Goal: Find specific page/section: Find specific page/section

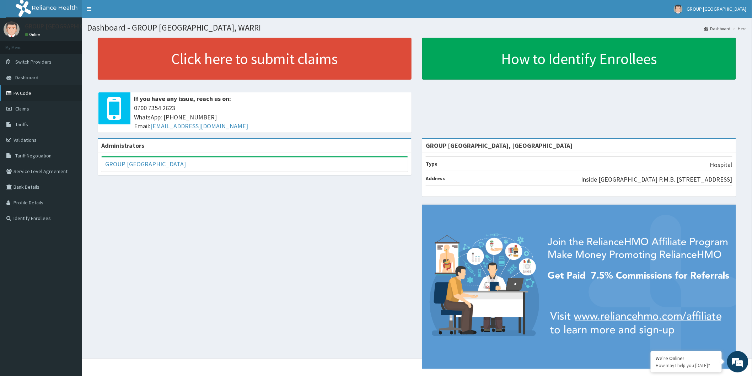
click at [37, 93] on link "PA Code" at bounding box center [41, 93] width 82 height 16
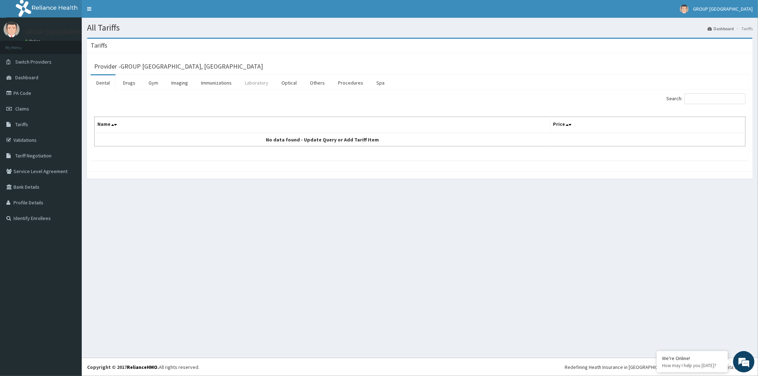
click at [253, 84] on link "Laboratory" at bounding box center [256, 82] width 35 height 15
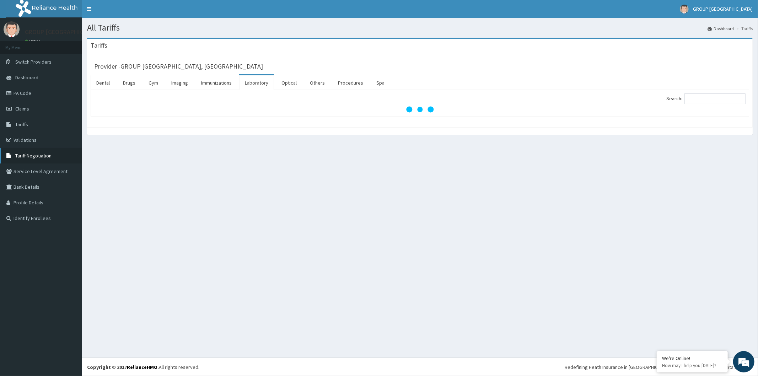
click at [34, 156] on span "Tariff Negotiation" at bounding box center [33, 155] width 36 height 6
